Goal: Task Accomplishment & Management: Manage account settings

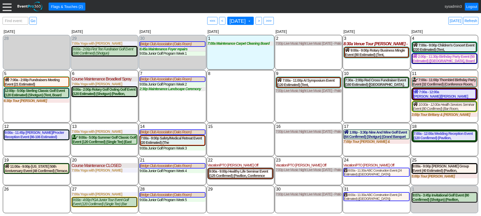
click at [5, 5] on div at bounding box center [7, 6] width 9 height 9
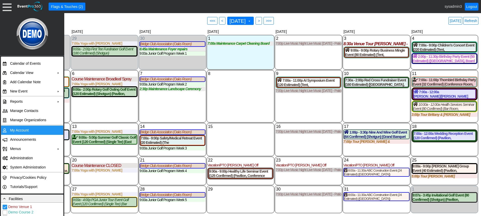
click at [21, 131] on td "My Account" at bounding box center [31, 130] width 46 height 9
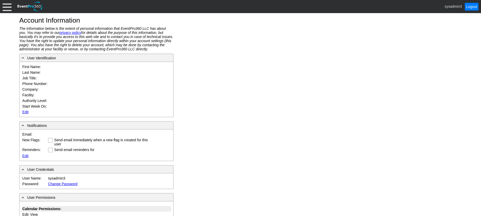
type input "System"
type input "Administrator"
type input "System Administrator"
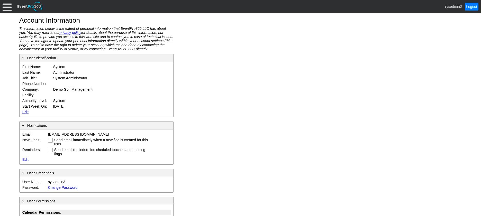
click at [25, 111] on link "Edit" at bounding box center [25, 112] width 6 height 4
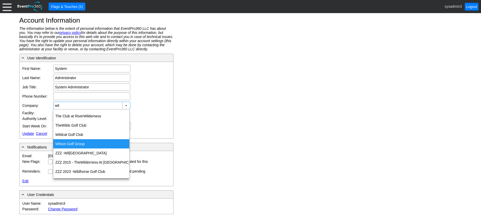
click at [77, 142] on div "Wil son Golf Group" at bounding box center [91, 143] width 76 height 9
type input "[PERSON_NAME] Golf Group"
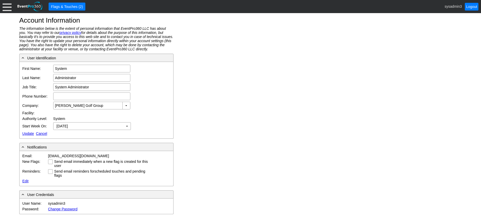
click at [30, 133] on link "Update" at bounding box center [28, 134] width 12 height 4
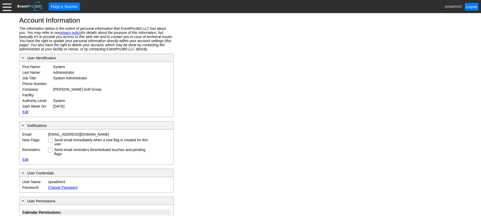
click at [7, 6] on div at bounding box center [7, 6] width 9 height 9
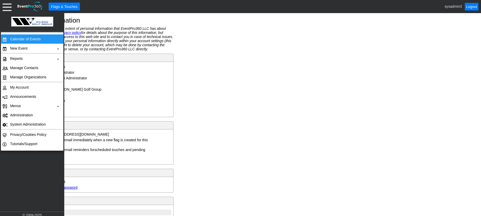
click at [17, 40] on td "Calendar of Events" at bounding box center [31, 38] width 46 height 9
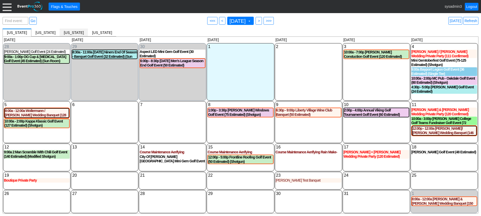
click at [66, 32] on span "Michigan" at bounding box center [74, 33] width 20 height 4
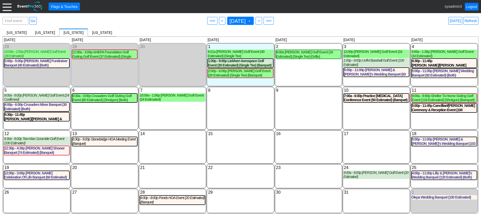
click at [6, 10] on div at bounding box center [7, 6] width 9 height 9
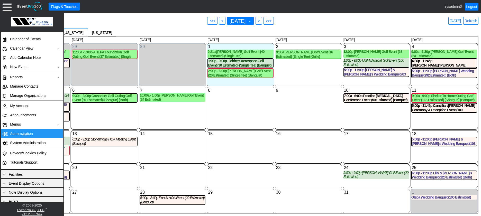
click at [20, 131] on td "Administration" at bounding box center [31, 133] width 46 height 9
click at [466, 20] on link "Refresh" at bounding box center [470, 21] width 15 height 8
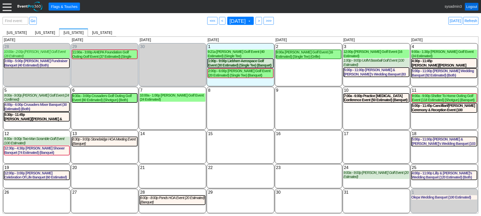
click at [470, 6] on link "Logout" at bounding box center [471, 7] width 14 height 8
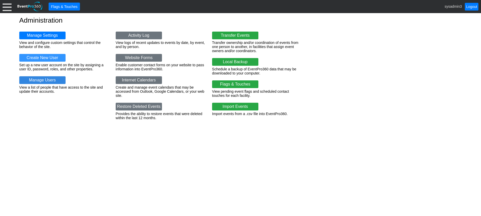
click at [44, 82] on link "Manage Users" at bounding box center [42, 80] width 46 height 8
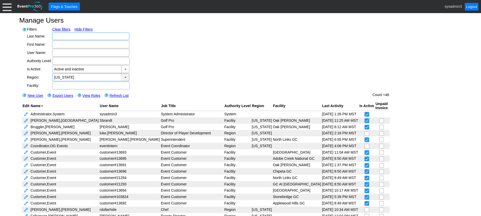
click at [125, 78] on div "▼" at bounding box center [125, 77] width 8 height 7
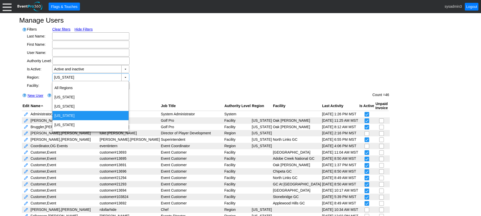
click at [64, 114] on div "Michigan" at bounding box center [90, 115] width 76 height 9
type input "[US_STATE]"
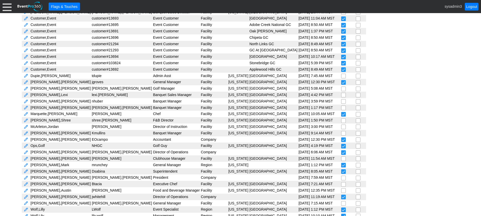
scroll to position [147, 0]
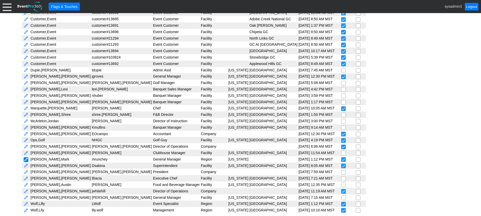
click at [25, 159] on link at bounding box center [26, 159] width 5 height 5
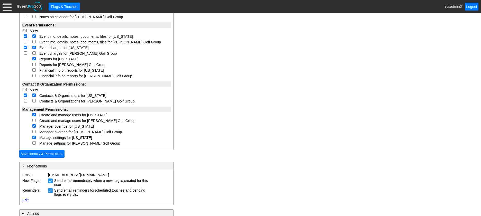
scroll to position [205, 0]
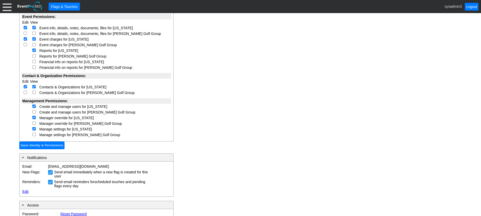
click at [35, 61] on input "checkbox" at bounding box center [33, 61] width 3 height 3
checkbox input "true"
select select "Custom"
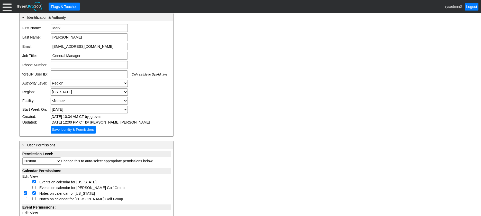
scroll to position [0, 0]
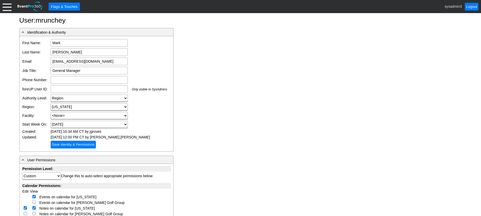
click at [8, 8] on div at bounding box center [7, 6] width 9 height 9
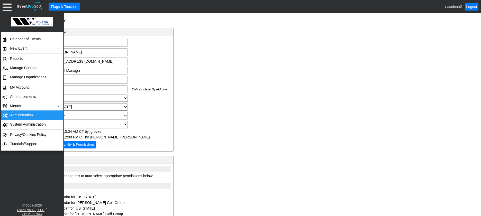
click at [28, 117] on td "Administration" at bounding box center [31, 114] width 46 height 9
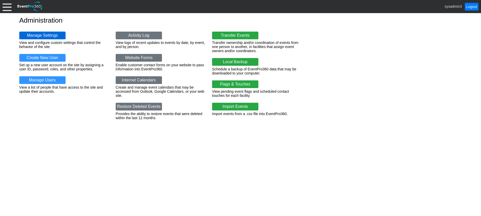
click at [47, 34] on link "Manage Settings" at bounding box center [42, 36] width 46 height 8
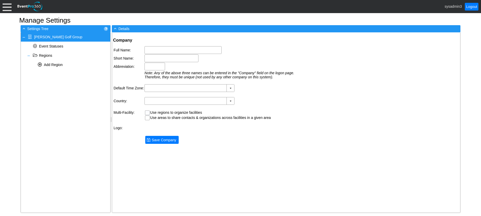
type input "[PERSON_NAME] Golf Group"
type input "[PERSON_NAME] Golf"
type input "[PERSON_NAME]"
type input "(GMT-06:00) Central Time ([GEOGRAPHIC_DATA] & [GEOGRAPHIC_DATA])"
type input "[GEOGRAPHIC_DATA] (English)"
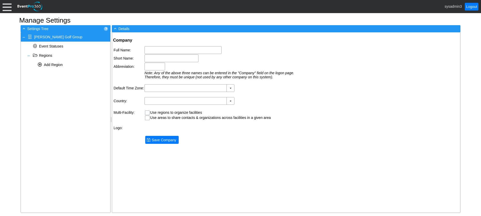
checkbox input "true"
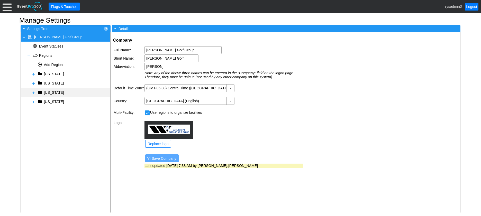
click at [34, 91] on span at bounding box center [34, 93] width 4 height 4
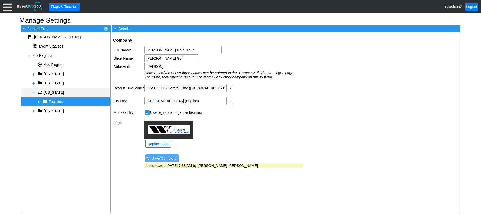
select select
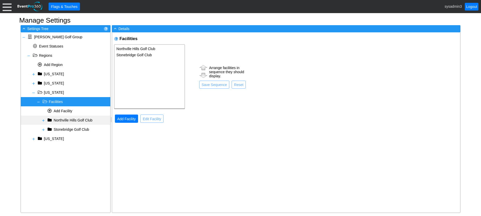
click at [43, 120] on span at bounding box center [43, 120] width 4 height 4
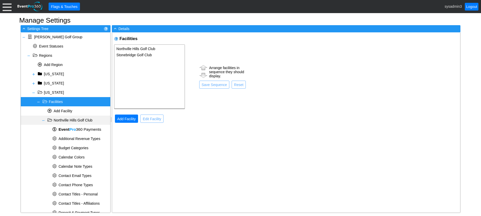
click at [74, 120] on span "Northville Hills Golf Club" at bounding box center [73, 120] width 39 height 4
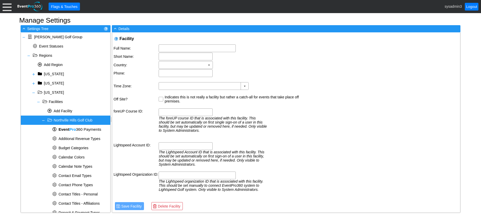
type input "15565 Bay Hill Drive"
type input "Northville"
type input "MI"
type input "48168"
type input "(734) 667-4653"
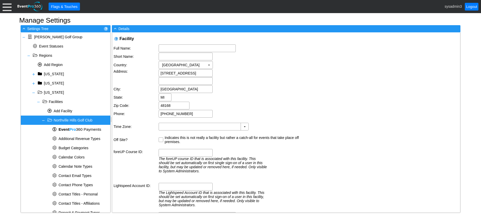
type input "Northville Hills Golf Club"
type input "[GEOGRAPHIC_DATA]"
type input "[US_STATE]"
type input "(GMT-05:00) Eastern Time (US & Canada)"
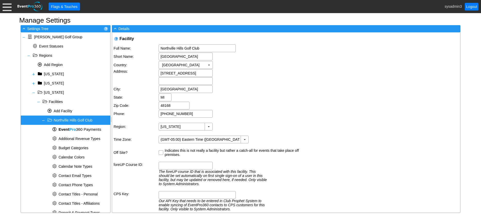
click at [4, 5] on div at bounding box center [7, 6] width 9 height 9
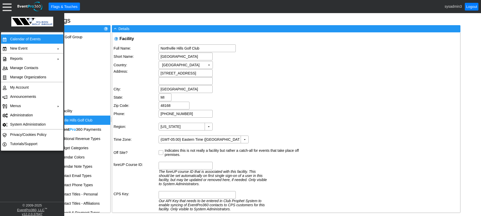
click at [22, 38] on td "Calendar of Events" at bounding box center [31, 38] width 46 height 9
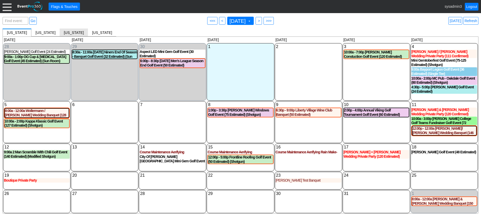
click at [64, 32] on span "[US_STATE]" at bounding box center [74, 33] width 20 height 4
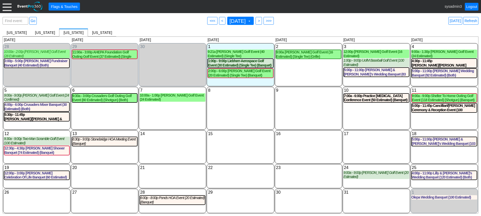
click at [7, 8] on div at bounding box center [7, 6] width 9 height 9
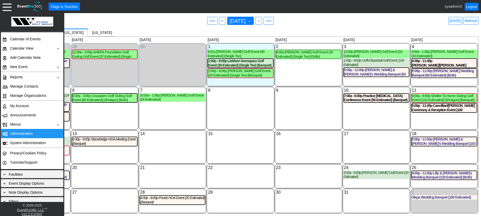
click at [21, 134] on td "Administration" at bounding box center [31, 133] width 46 height 9
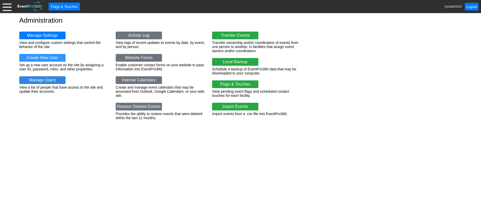
click at [41, 79] on link "Manage Users" at bounding box center [42, 80] width 46 height 8
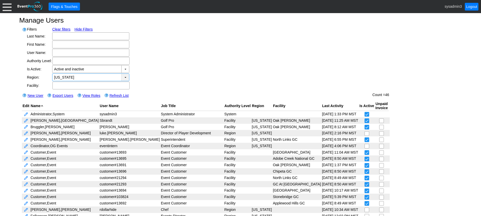
click at [125, 77] on div "▼" at bounding box center [125, 77] width 8 height 7
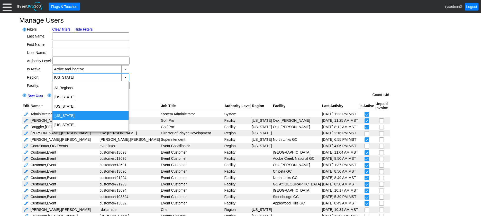
click at [70, 114] on div "[US_STATE]" at bounding box center [90, 115] width 76 height 9
type input "[US_STATE]"
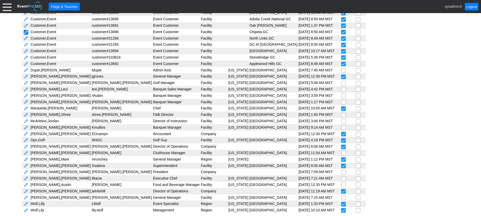
scroll to position [19, 0]
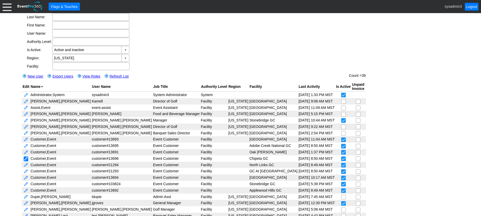
click at [26, 159] on tbody "Administrator, System sysadmin3 System Administrator System 10/1/2025 1:33 PM M…" at bounding box center [194, 215] width 344 height 249
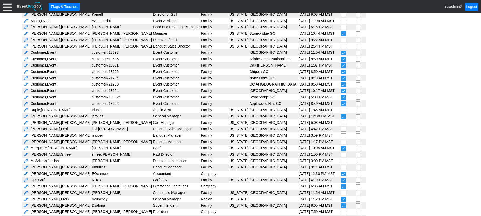
scroll to position [147, 0]
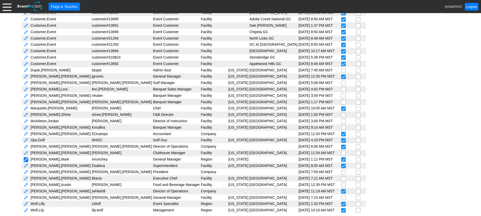
click at [25, 157] on link at bounding box center [26, 159] width 5 height 5
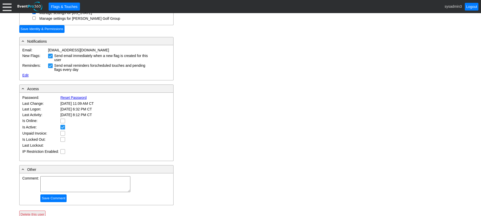
scroll to position [324, 0]
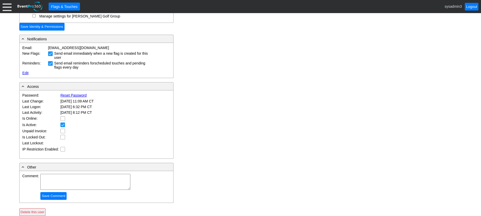
click at [74, 94] on link "Reset Password" at bounding box center [73, 95] width 26 height 4
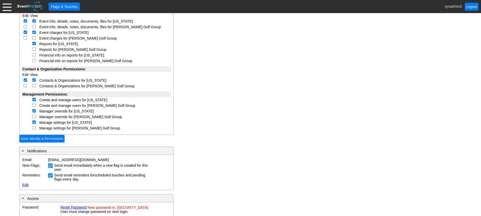
scroll to position [308, 0]
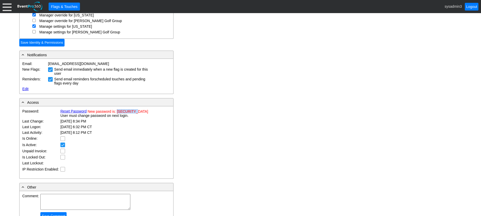
drag, startPoint x: 117, startPoint y: 111, endPoint x: 135, endPoint y: 111, distance: 18.5
click at [135, 111] on span "New password is: [SECURITY_DATA]" at bounding box center [118, 111] width 60 height 4
copy span "d8ecb896e5"
click at [22, 42] on input "Save Identity & Permissions" at bounding box center [41, 43] width 45 height 8
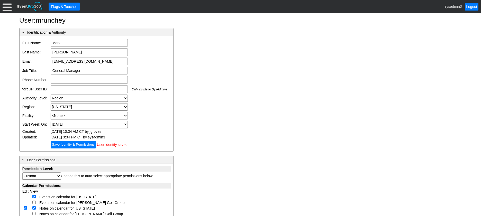
click at [8, 3] on div at bounding box center [7, 6] width 9 height 9
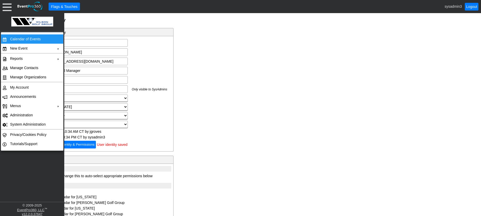
click at [36, 38] on td "Calendar of Events" at bounding box center [31, 38] width 46 height 9
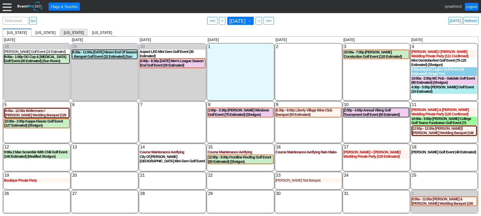
click at [64, 31] on span "[US_STATE]" at bounding box center [74, 33] width 20 height 4
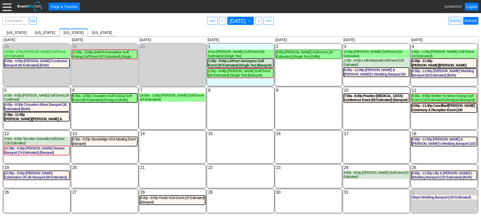
click at [469, 19] on link "Refresh" at bounding box center [470, 21] width 15 height 8
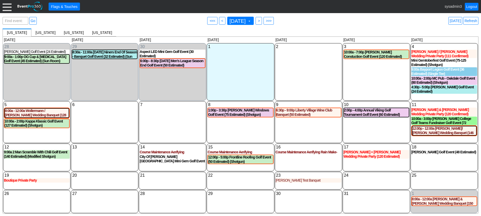
click at [8, 8] on div at bounding box center [7, 6] width 9 height 9
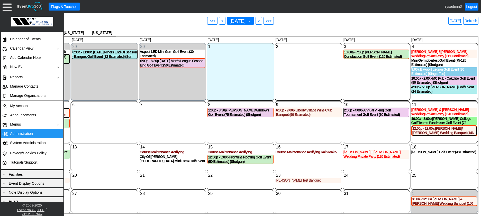
click at [20, 133] on td "Administration" at bounding box center [31, 133] width 46 height 9
click at [172, 128] on div "7 Tuesday" at bounding box center [172, 122] width 67 height 42
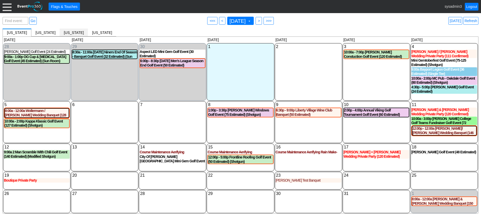
click at [68, 31] on span "Michigan" at bounding box center [74, 33] width 20 height 4
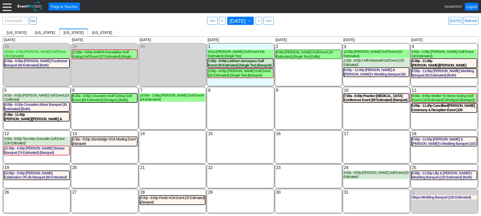
click at [8, 7] on div at bounding box center [7, 6] width 9 height 9
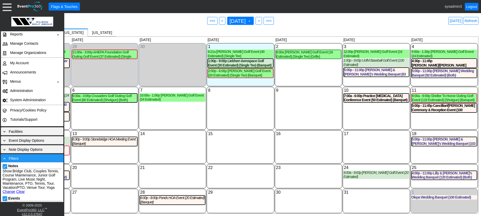
scroll to position [51, 0]
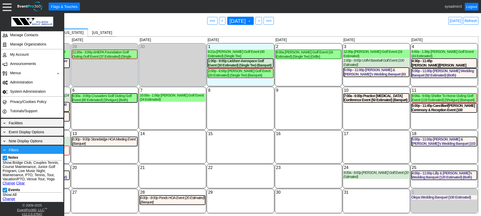
click at [35, 152] on div "- Filters" at bounding box center [32, 150] width 60 height 6
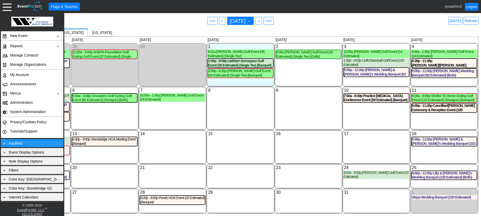
click at [27, 142] on div "+ Facilities" at bounding box center [32, 143] width 60 height 6
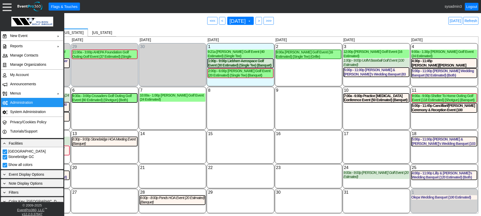
click at [23, 101] on td "Administration" at bounding box center [31, 102] width 46 height 9
click at [471, 20] on link "Refresh" at bounding box center [470, 21] width 15 height 8
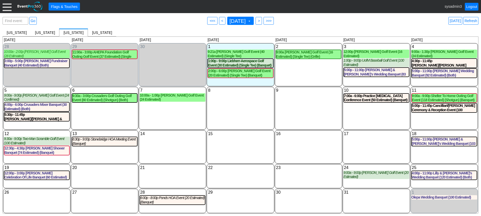
drag, startPoint x: 471, startPoint y: 20, endPoint x: 10, endPoint y: 8, distance: 461.5
click at [10, 8] on div at bounding box center [7, 6] width 9 height 9
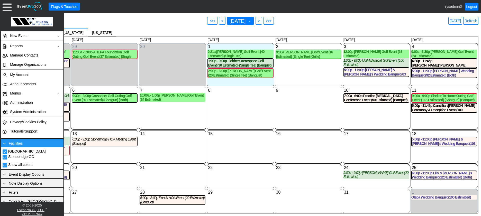
click at [29, 146] on div "- Facilities" at bounding box center [32, 143] width 63 height 8
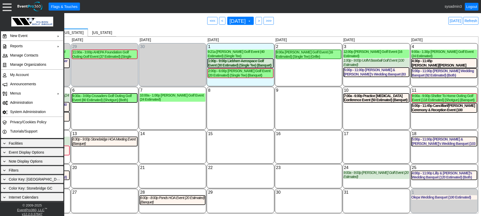
click at [234, 113] on div "8 Wednesday" at bounding box center [240, 108] width 67 height 43
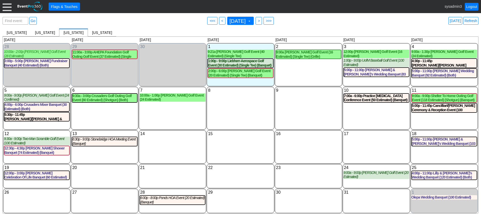
click at [7, 9] on div at bounding box center [7, 6] width 9 height 9
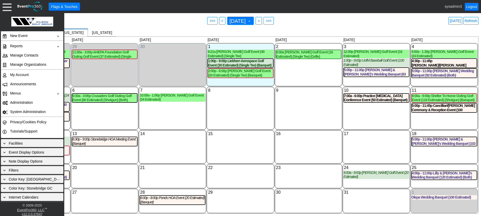
click at [237, 107] on div "8 Wednesday" at bounding box center [240, 108] width 67 height 43
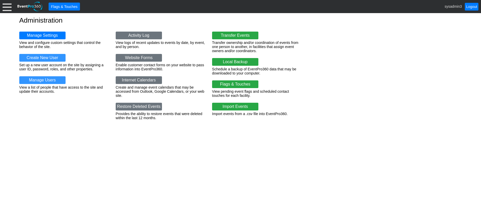
click at [6, 7] on div at bounding box center [7, 6] width 9 height 9
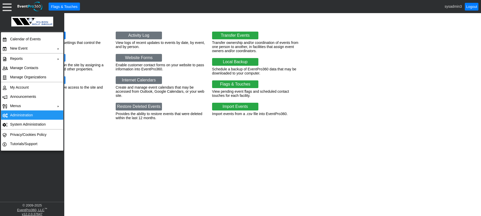
click at [21, 116] on td "Administration" at bounding box center [31, 114] width 46 height 9
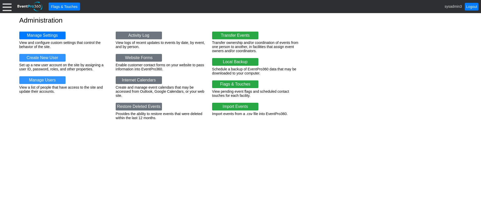
click at [7, 6] on div at bounding box center [7, 6] width 9 height 9
click at [47, 78] on link "Manage Users" at bounding box center [42, 80] width 46 height 8
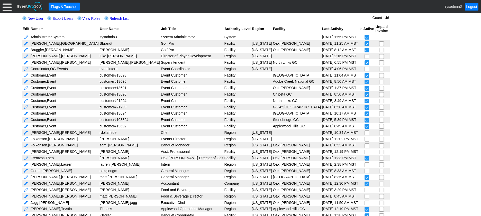
scroll to position [26, 0]
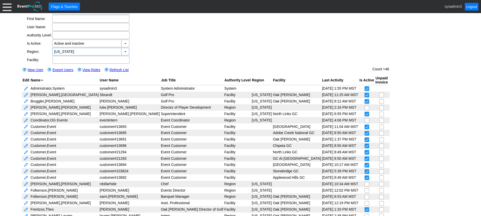
click at [104, 50] on input "Minnesota" at bounding box center [87, 51] width 66 height 7
click at [125, 52] on div "▼" at bounding box center [125, 51] width 8 height 7
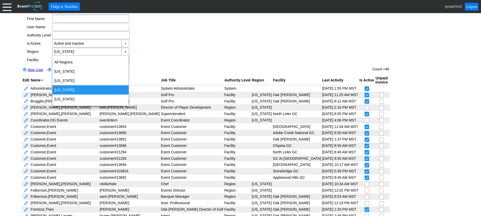
click at [67, 89] on div "Michigan" at bounding box center [90, 89] width 76 height 9
type input "Michigan"
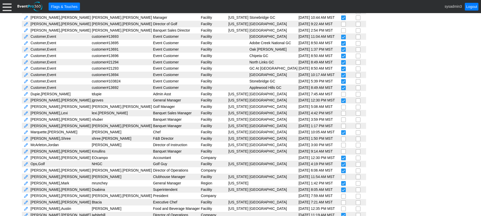
scroll to position [147, 0]
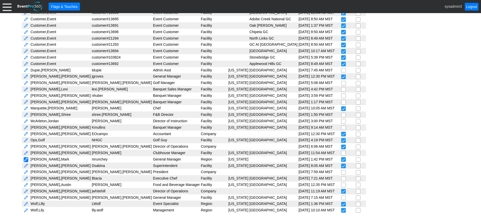
click at [27, 160] on link at bounding box center [26, 159] width 5 height 5
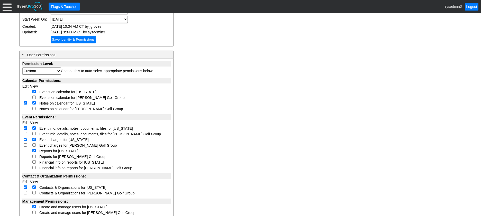
scroll to position [128, 0]
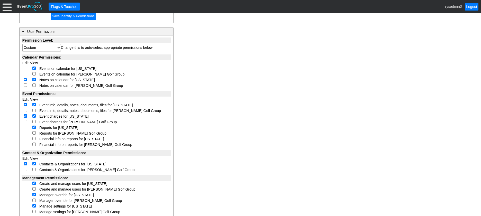
click at [34, 140] on input "checkbox" at bounding box center [33, 138] width 3 height 3
checkbox input "true"
select select "Custom"
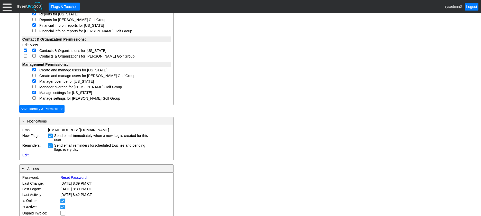
scroll to position [247, 0]
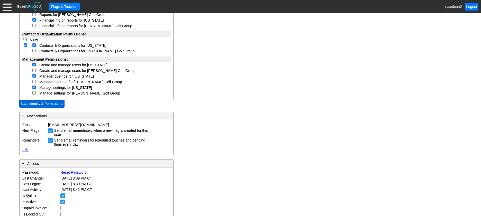
click at [37, 105] on input "Save Identity & Permissions" at bounding box center [41, 104] width 45 height 8
